Goal: Task Accomplishment & Management: Complete application form

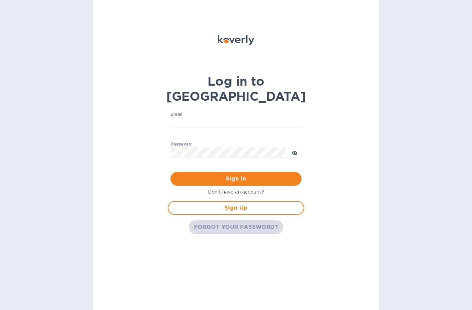
click at [227, 223] on span "FORGOT YOUR PASSWORD?" at bounding box center [236, 227] width 84 height 8
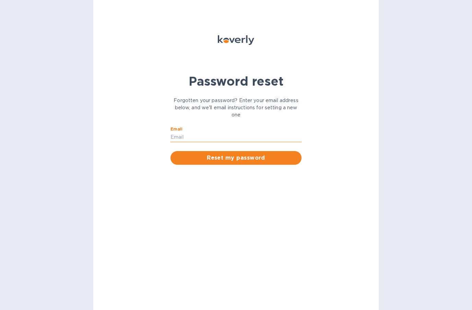
click at [201, 138] on input "Email" at bounding box center [235, 137] width 131 height 10
click at [188, 137] on input "Email" at bounding box center [235, 137] width 131 height 10
paste input "[EMAIL_ADDRESS][DOMAIN_NAME]"
type input "[EMAIL_ADDRESS][DOMAIN_NAME]"
click at [234, 161] on span "Reset my password" at bounding box center [236, 158] width 120 height 8
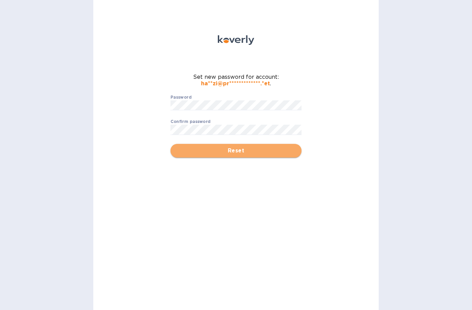
click at [218, 153] on span "Reset" at bounding box center [236, 151] width 120 height 8
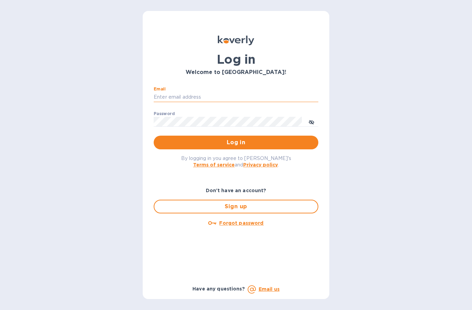
click at [209, 95] on input "Email" at bounding box center [236, 97] width 165 height 10
type input "[EMAIL_ADDRESS][DOMAIN_NAME]"
click at [231, 142] on span "Log in" at bounding box center [236, 143] width 154 height 8
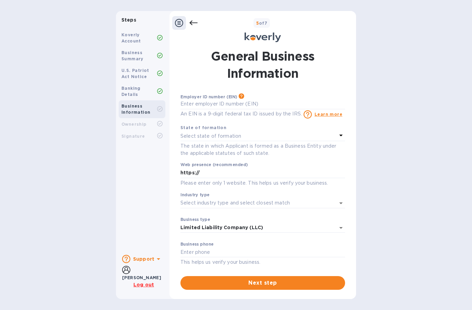
click at [192, 22] on icon at bounding box center [193, 23] width 8 height 8
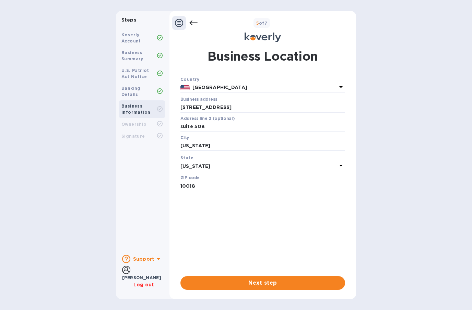
click at [158, 37] on icon at bounding box center [159, 38] width 3 height 2
click at [159, 106] on rect at bounding box center [159, 108] width 5 height 5
click at [261, 278] on button "Next step" at bounding box center [262, 283] width 165 height 14
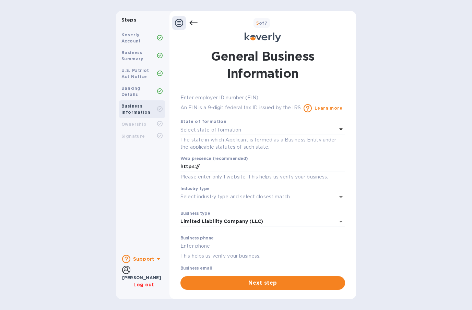
scroll to position [26, 0]
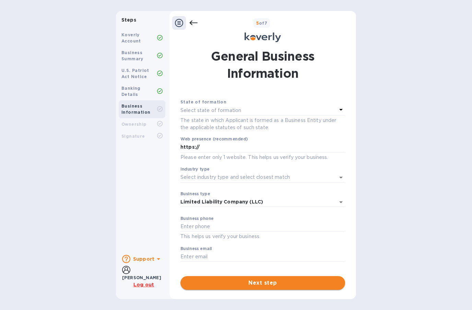
click at [253, 281] on span "Next step" at bounding box center [263, 283] width 154 height 8
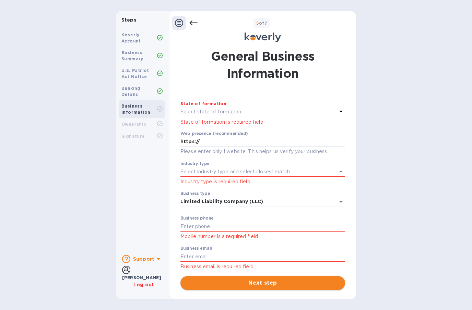
scroll to position [24, 0]
click at [187, 24] on div at bounding box center [184, 23] width 25 height 14
click at [181, 21] on icon at bounding box center [179, 23] width 8 height 8
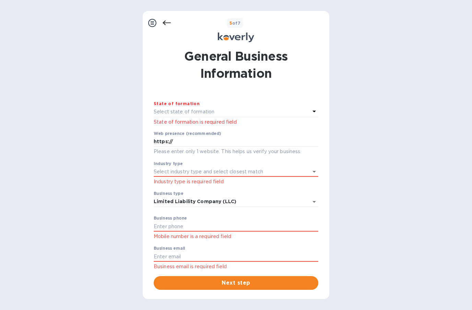
scroll to position [0, 0]
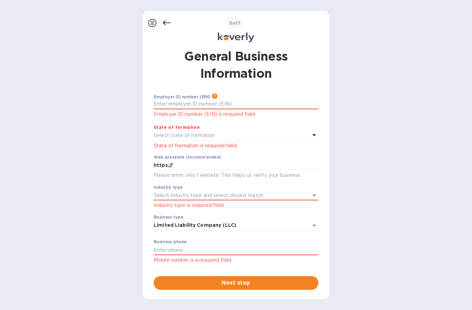
click at [163, 22] on icon at bounding box center [167, 23] width 8 height 8
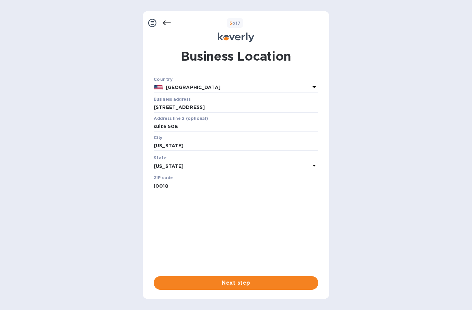
click at [156, 22] on icon at bounding box center [152, 23] width 8 height 8
